Goal: Task Accomplishment & Management: Use online tool/utility

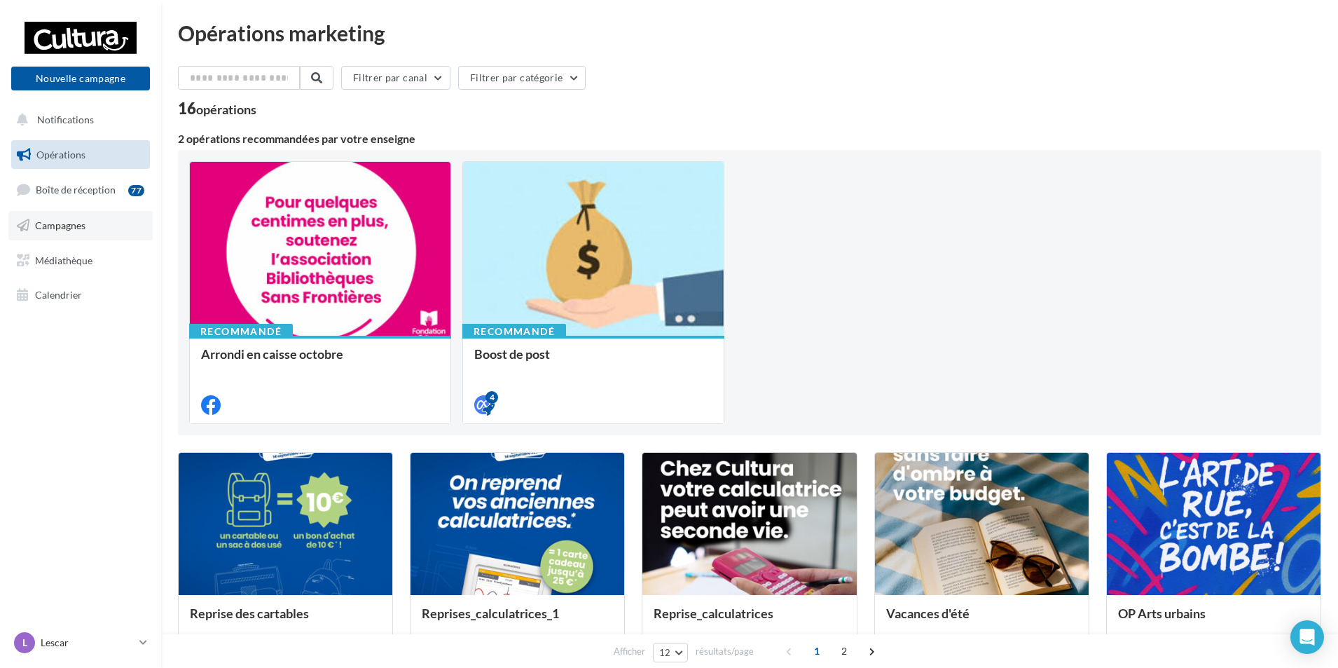
click at [74, 237] on link "Campagnes" at bounding box center [80, 225] width 144 height 29
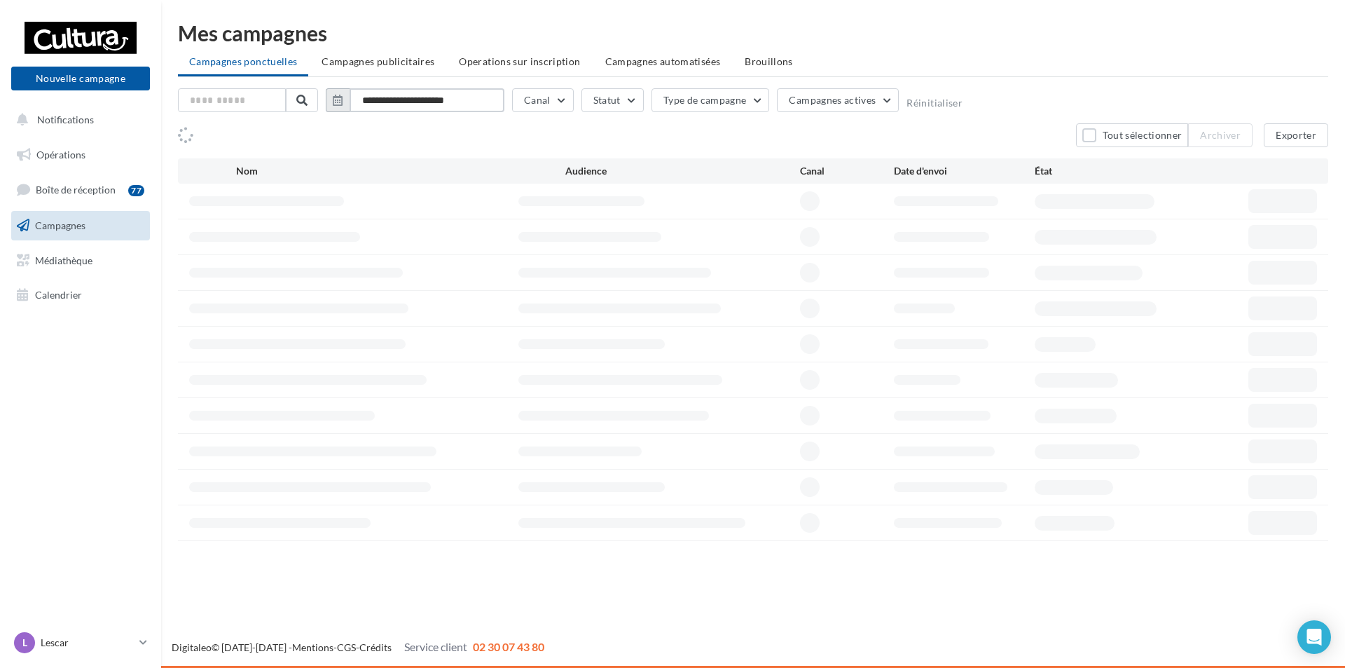
click at [395, 95] on input "**********" at bounding box center [427, 100] width 155 height 24
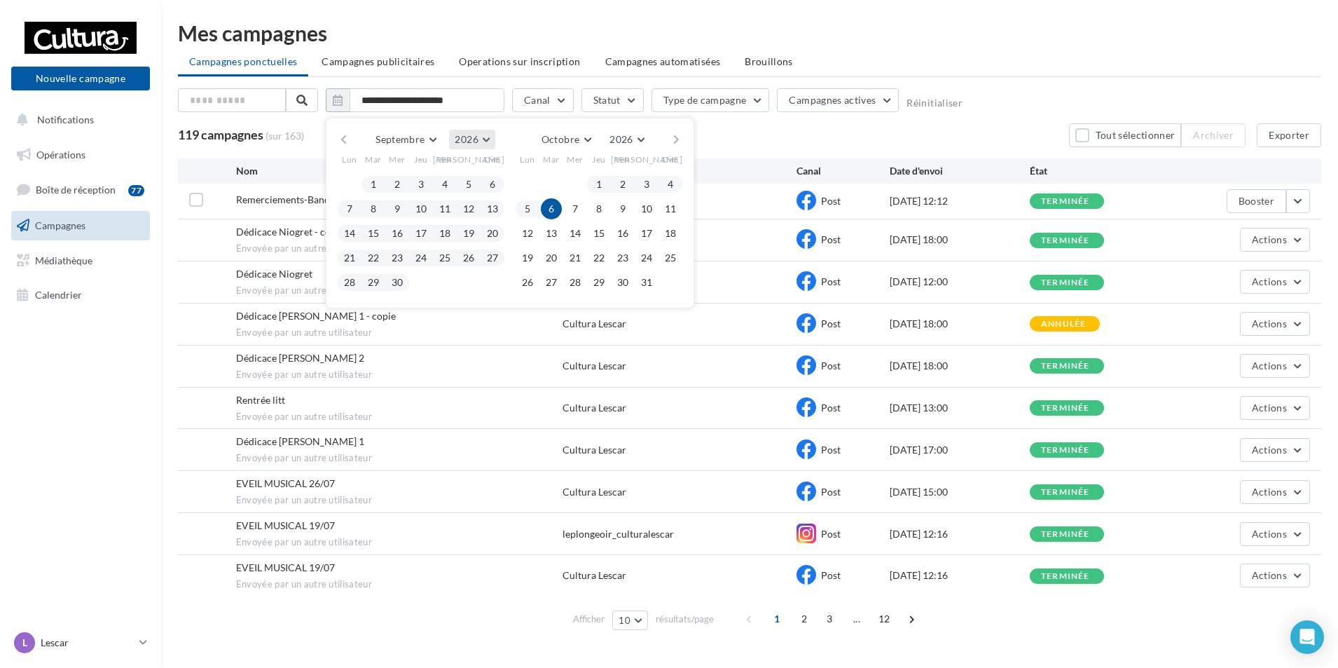
click at [483, 135] on button "2026" at bounding box center [472, 140] width 46 height 20
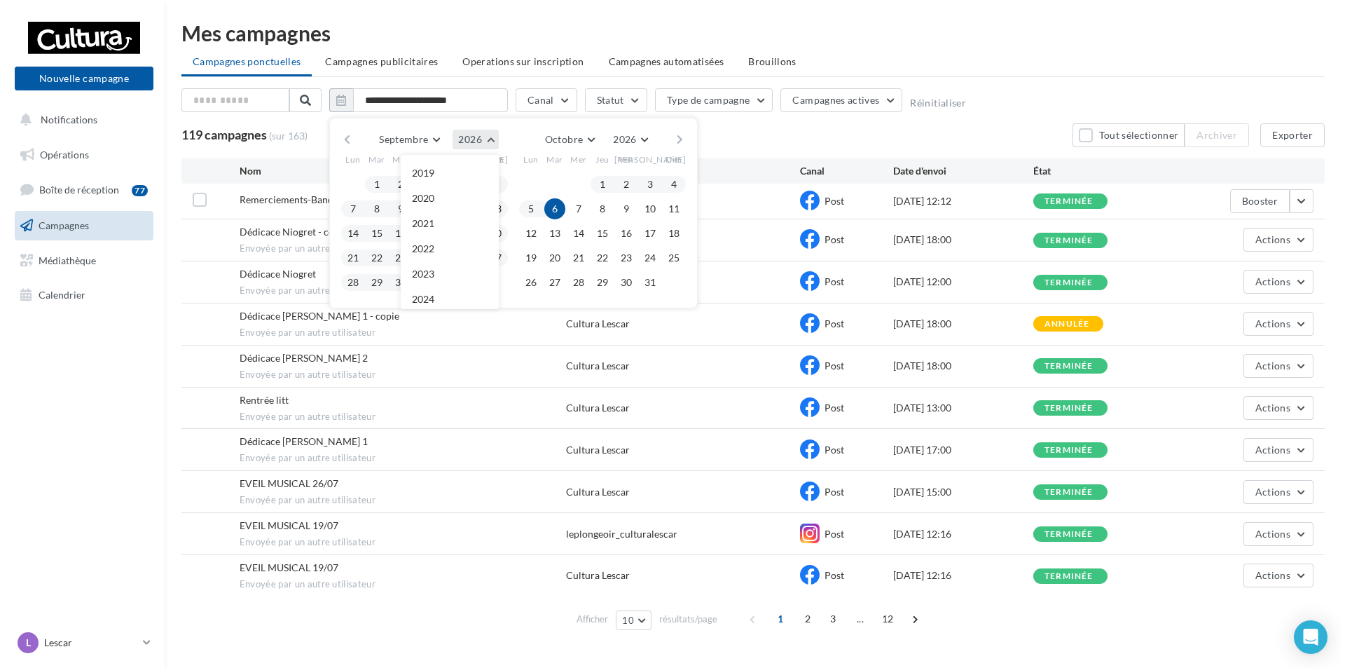
scroll to position [151, 0]
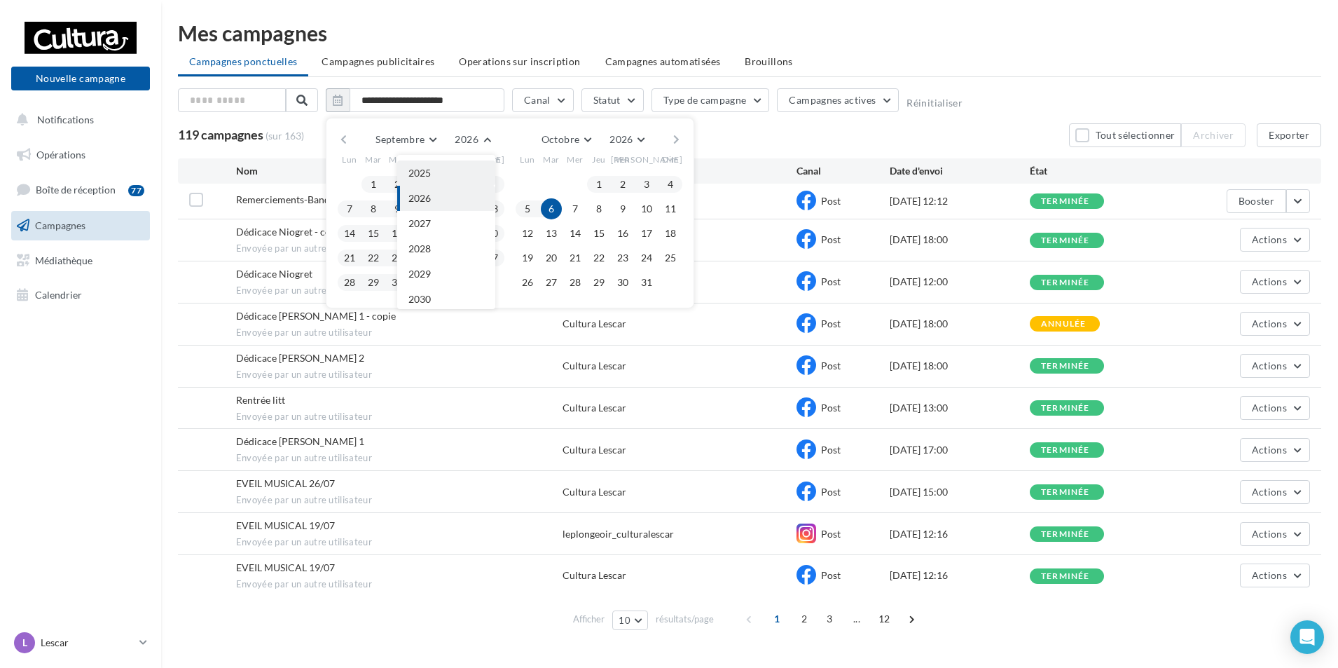
click at [437, 170] on button "2025" at bounding box center [446, 172] width 98 height 25
click at [347, 184] on button "1" at bounding box center [349, 184] width 21 height 21
click at [377, 284] on button "30" at bounding box center [373, 282] width 21 height 21
type input "**********"
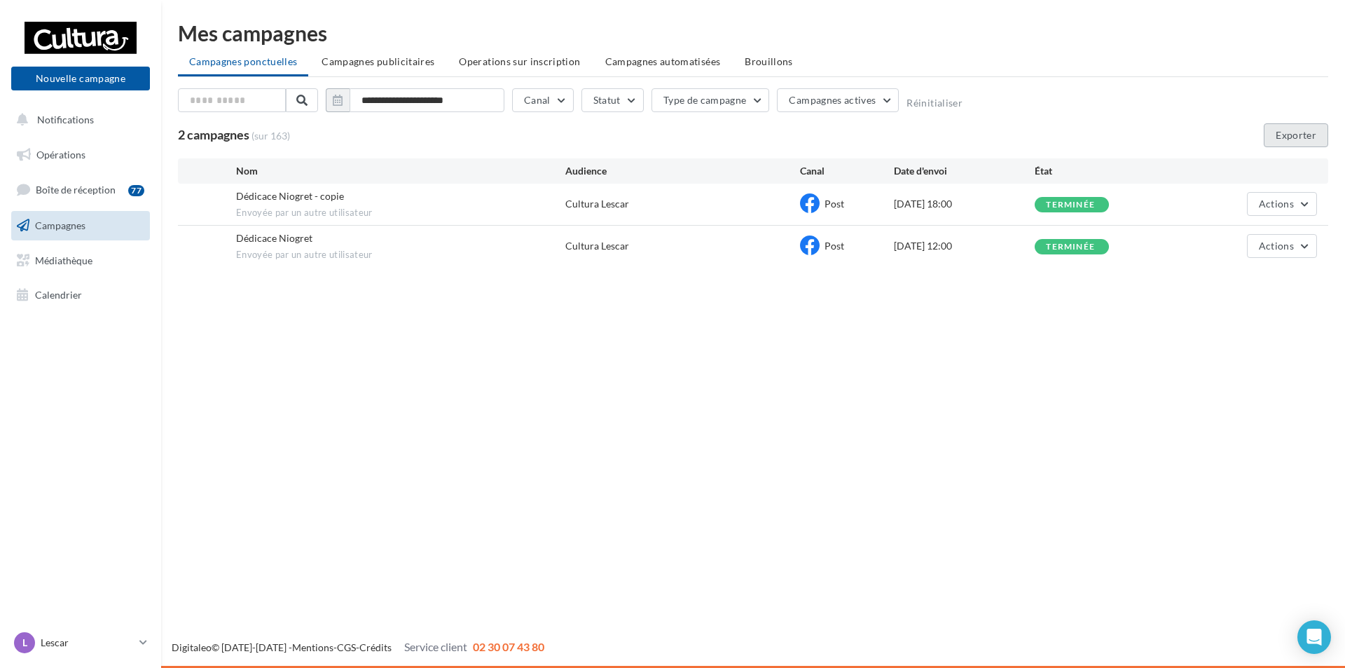
click at [1302, 138] on button "Exporter" at bounding box center [1296, 135] width 64 height 24
click at [138, 631] on link "L Lescar [EMAIL_ADDRESS][DOMAIN_NAME]" at bounding box center [80, 642] width 139 height 27
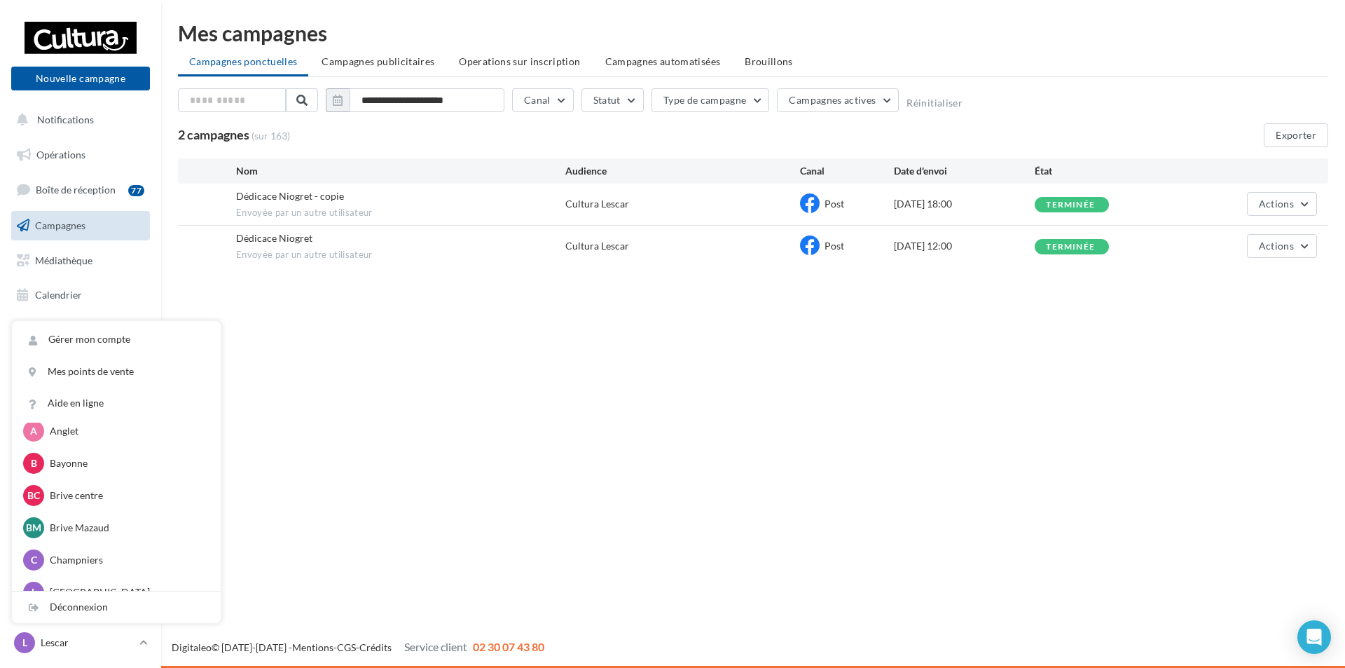
scroll to position [226, 0]
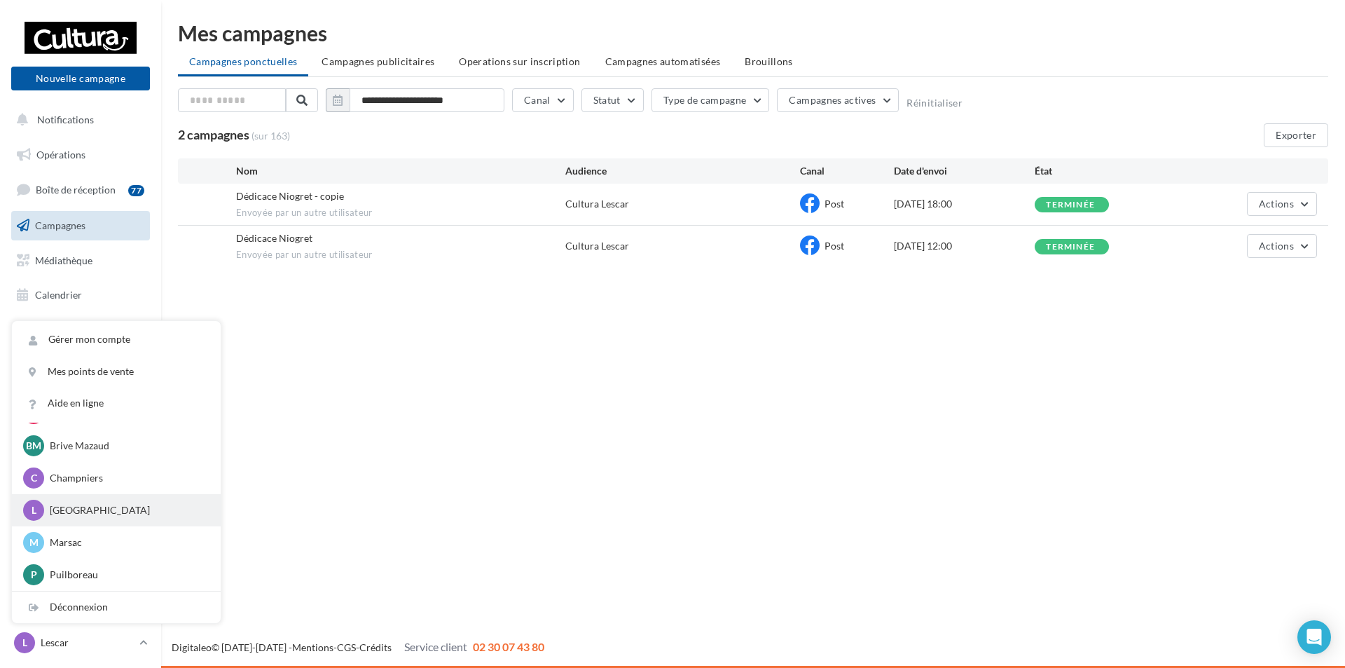
drag, startPoint x: 78, startPoint y: 516, endPoint x: 130, endPoint y: 518, distance: 52.6
click at [77, 516] on p "[GEOGRAPHIC_DATA]" at bounding box center [127, 510] width 154 height 14
